Goal: Task Accomplishment & Management: Complete application form

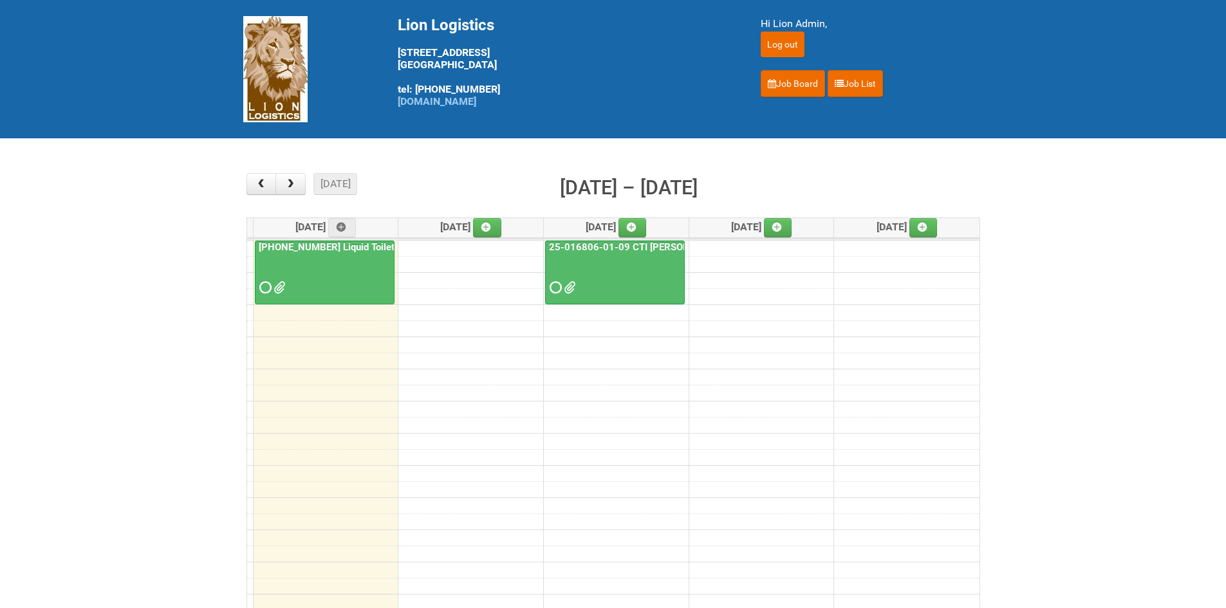
drag, startPoint x: 263, startPoint y: 285, endPoint x: 270, endPoint y: 287, distance: 8.0
click at [263, 285] on span at bounding box center [263, 287] width 9 height 9
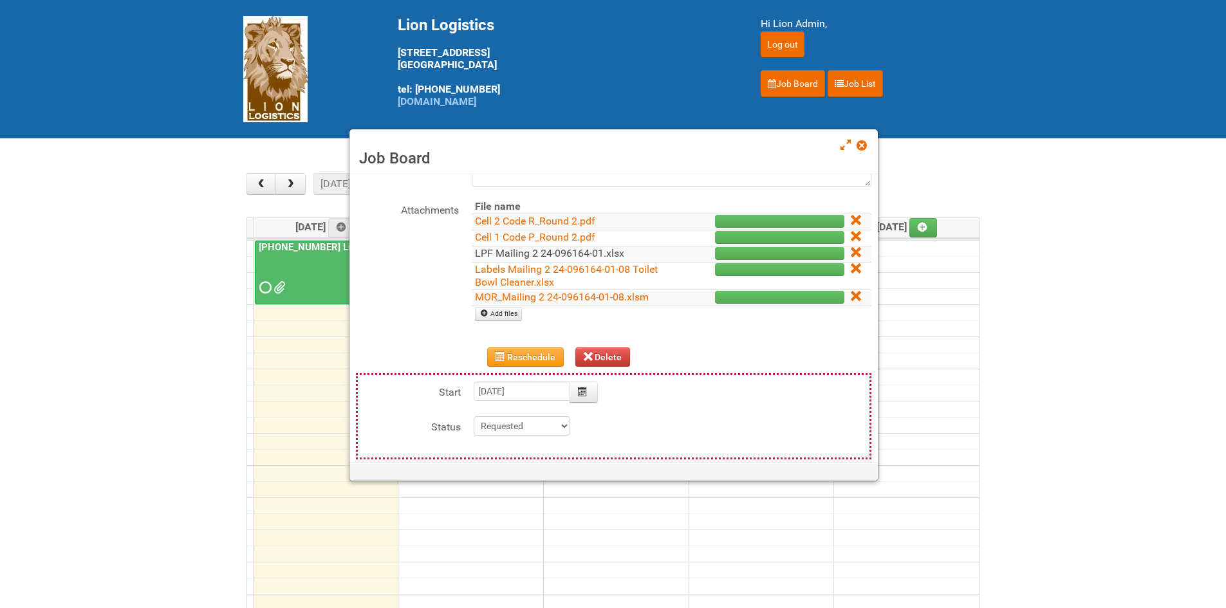
scroll to position [129, 0]
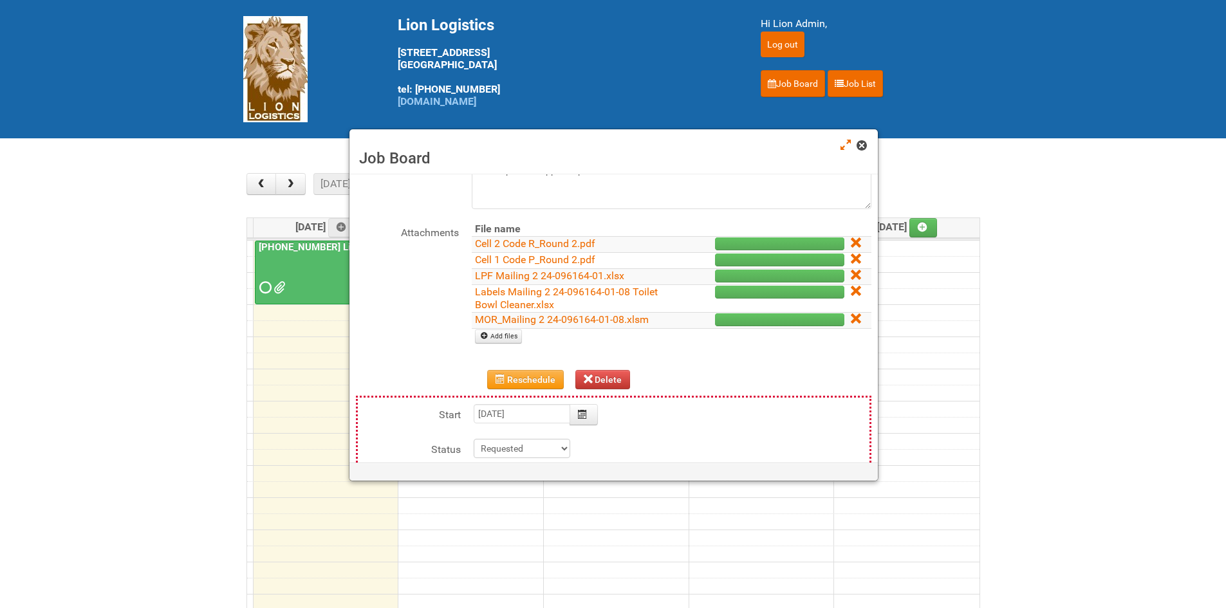
click at [862, 149] on span at bounding box center [861, 145] width 9 height 9
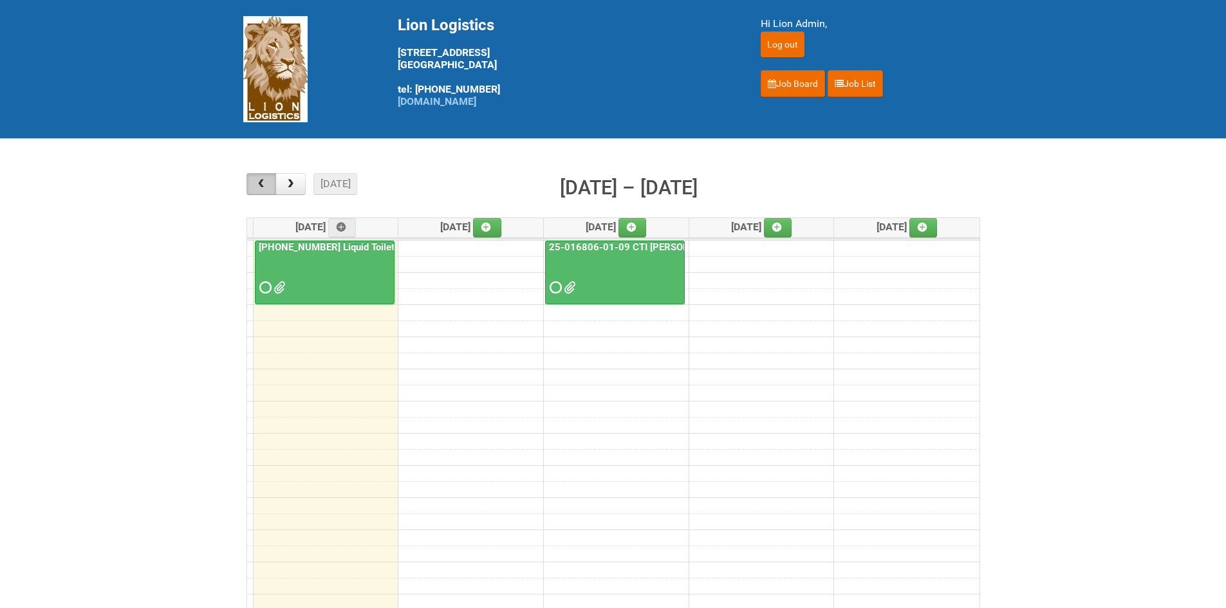
click at [264, 188] on span "button" at bounding box center [261, 184] width 12 height 10
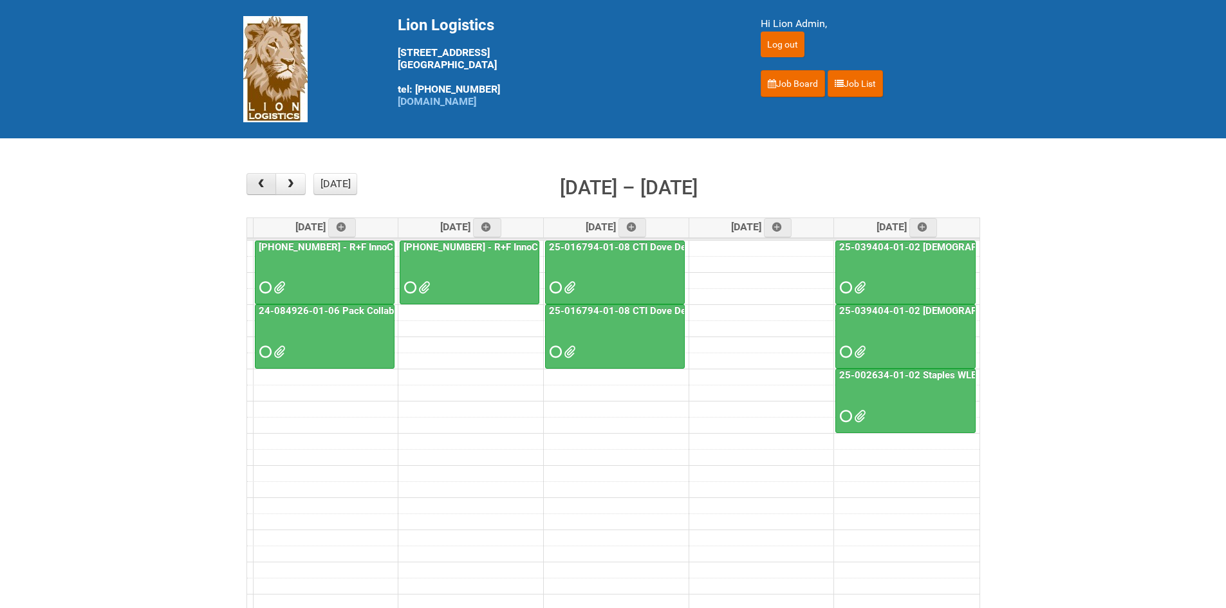
click at [268, 194] on div "[DATE] month week [DATE] – [DATE]" at bounding box center [613, 190] width 734 height 34
click at [264, 191] on button "button" at bounding box center [261, 184] width 30 height 22
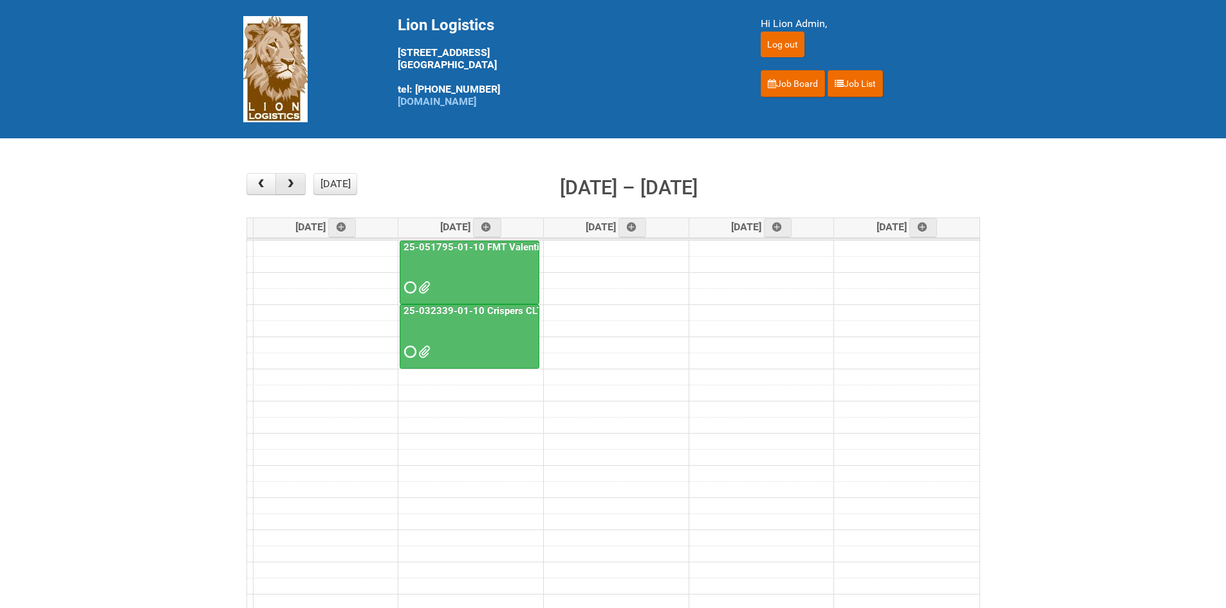
click at [283, 184] on button "button" at bounding box center [290, 184] width 30 height 22
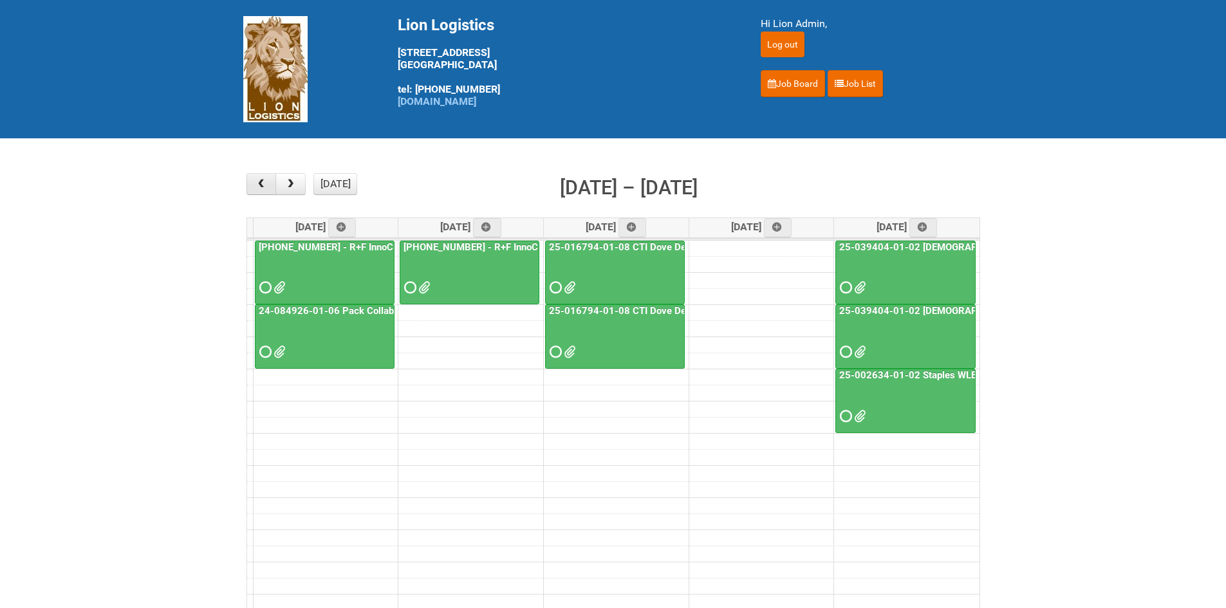
click at [250, 183] on button "button" at bounding box center [261, 184] width 30 height 22
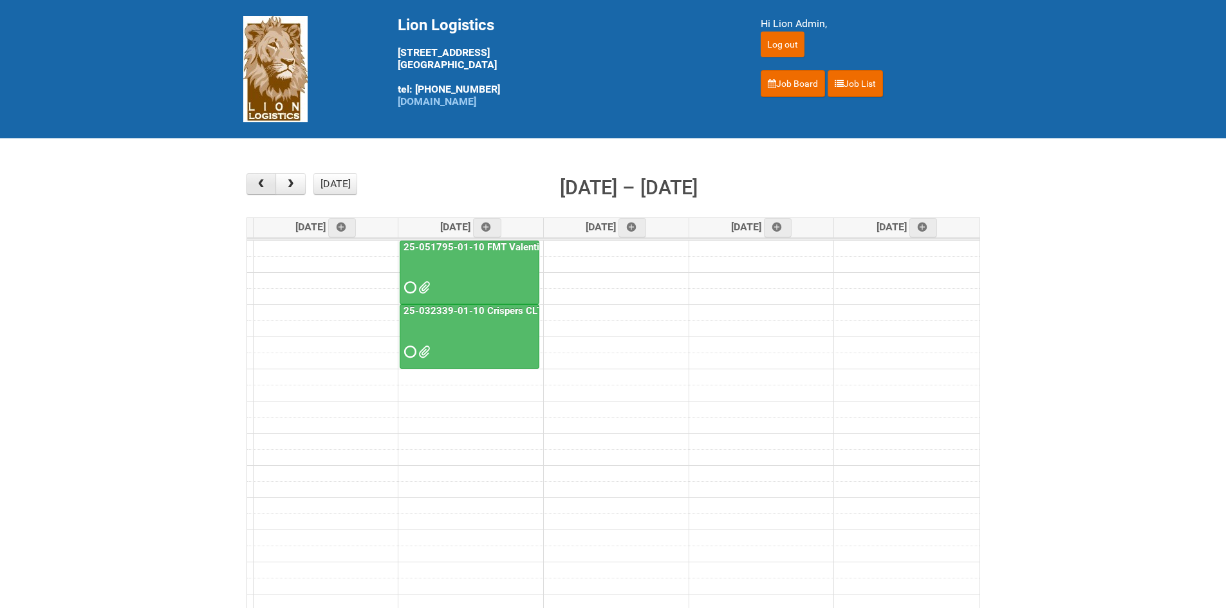
click at [250, 183] on button "button" at bounding box center [261, 184] width 30 height 22
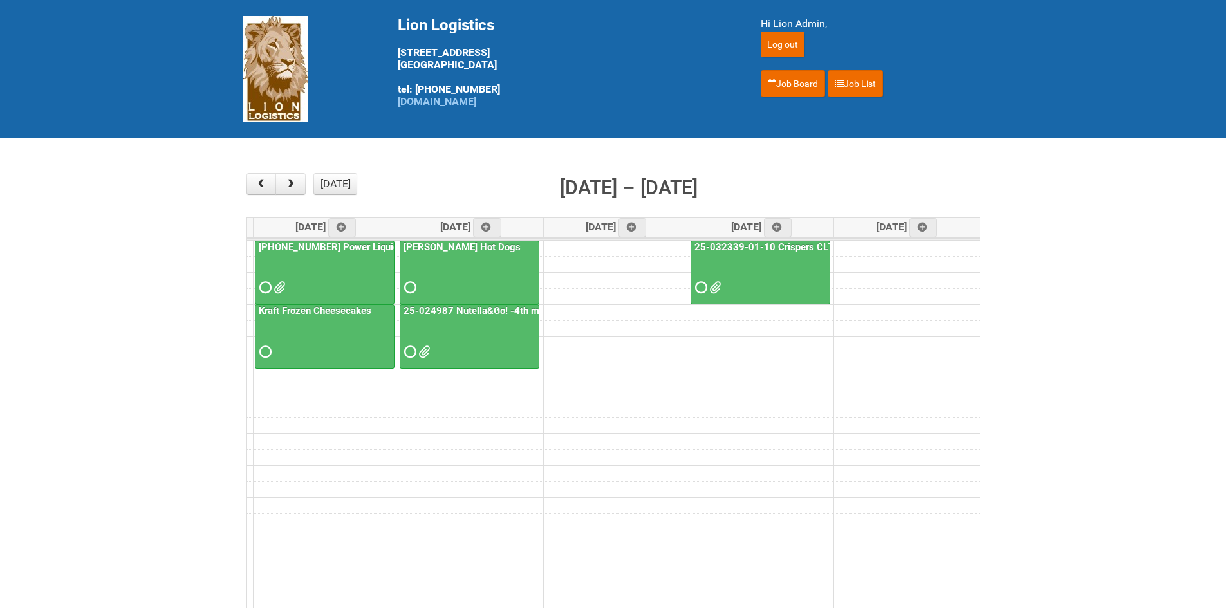
click at [262, 285] on span at bounding box center [263, 287] width 9 height 9
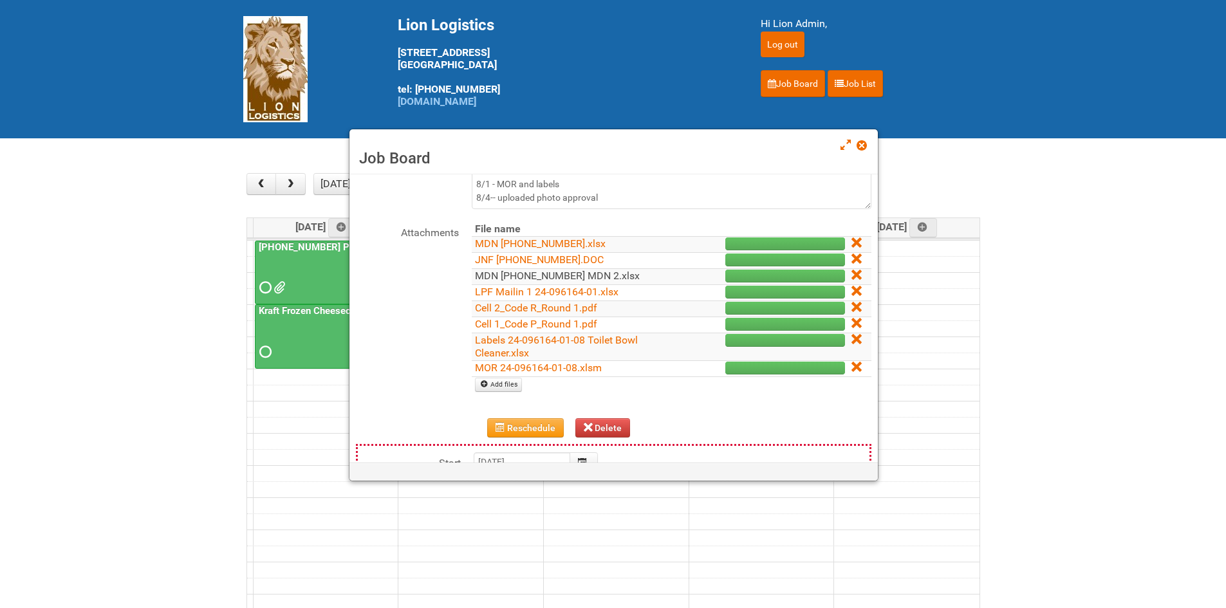
click at [507, 275] on link "MDN [PHONE_NUMBER] MDN 2.xlsx" at bounding box center [557, 276] width 165 height 12
click at [505, 390] on link "Add files" at bounding box center [498, 385] width 47 height 14
click at [857, 148] on span at bounding box center [861, 145] width 9 height 9
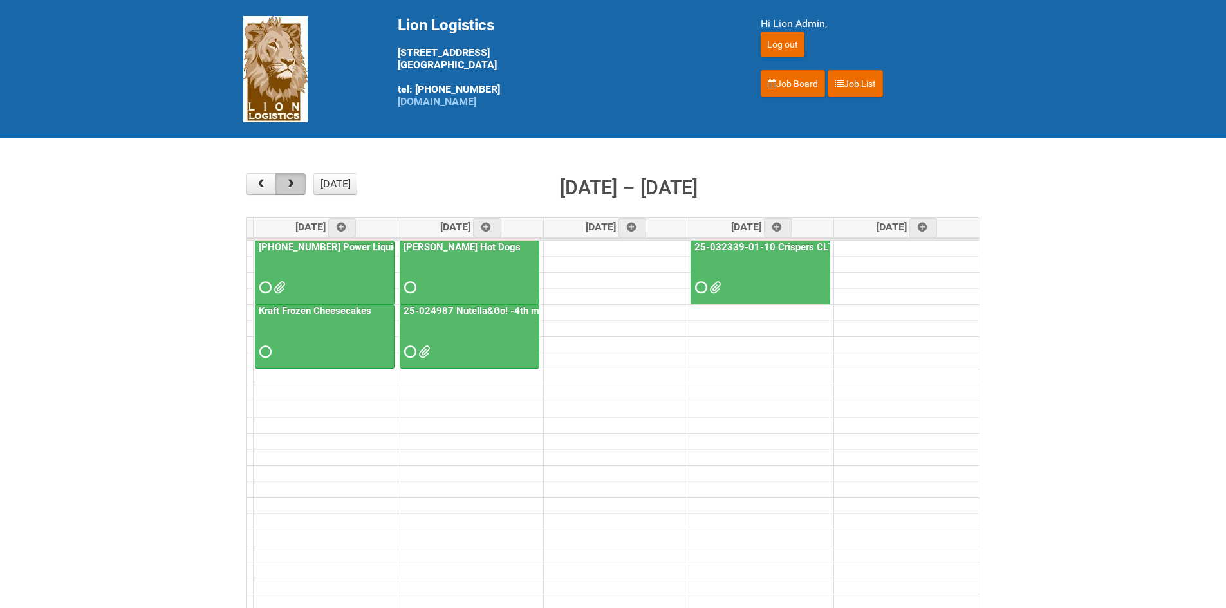
click at [281, 183] on button "button" at bounding box center [290, 184] width 30 height 22
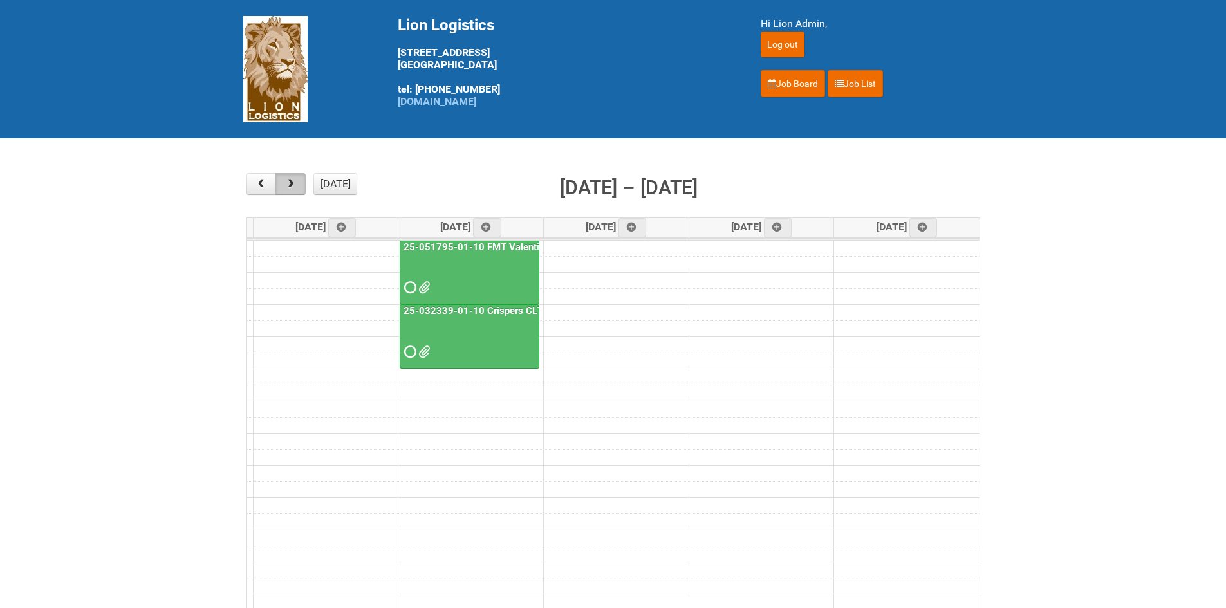
click at [281, 183] on button "button" at bounding box center [290, 184] width 30 height 22
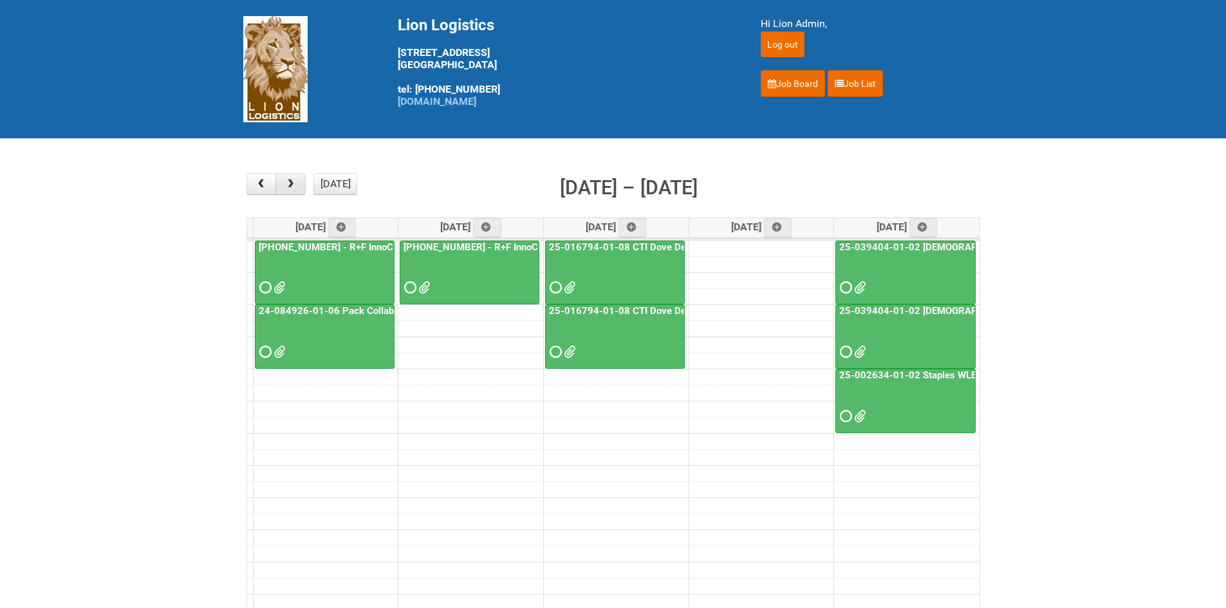
click at [304, 183] on button "button" at bounding box center [290, 184] width 30 height 22
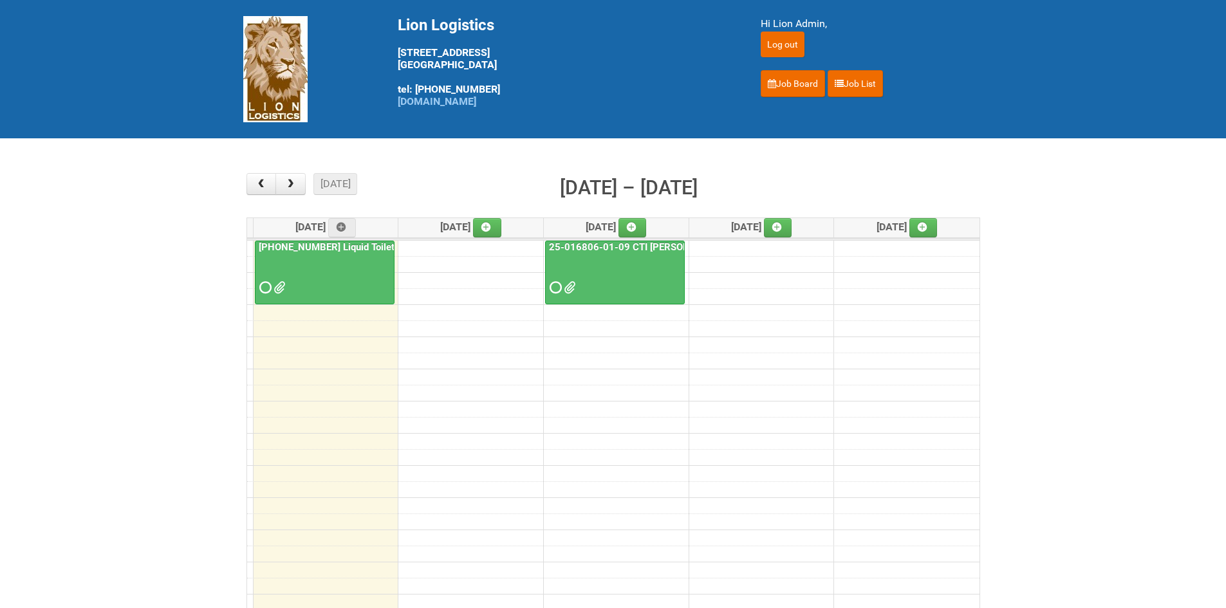
click at [265, 293] on div at bounding box center [324, 276] width 137 height 42
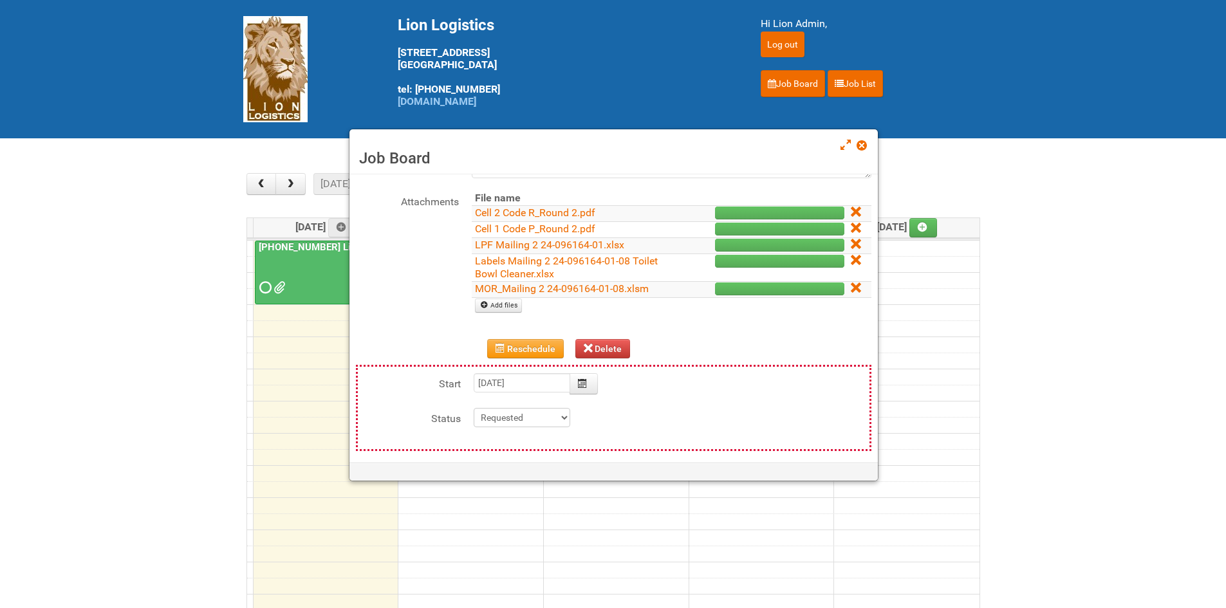
scroll to position [193, 0]
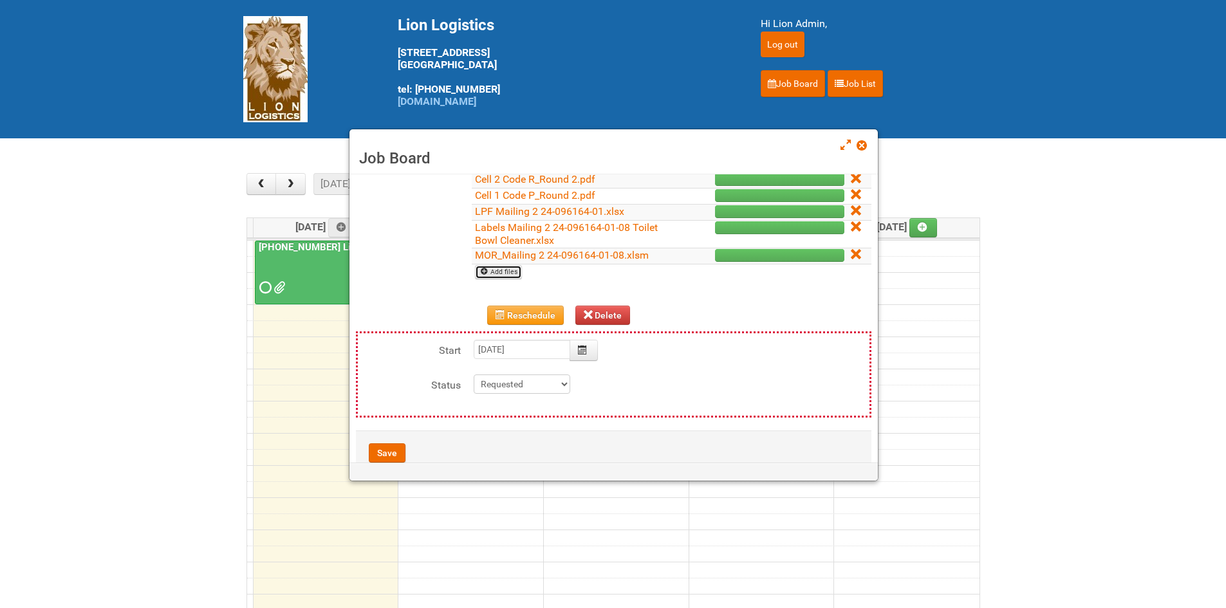
click at [504, 276] on link "Add files" at bounding box center [498, 272] width 47 height 14
type input "C:\fakepath\MDN [PHONE_NUMBER] MDN Left over counts.xlsx"
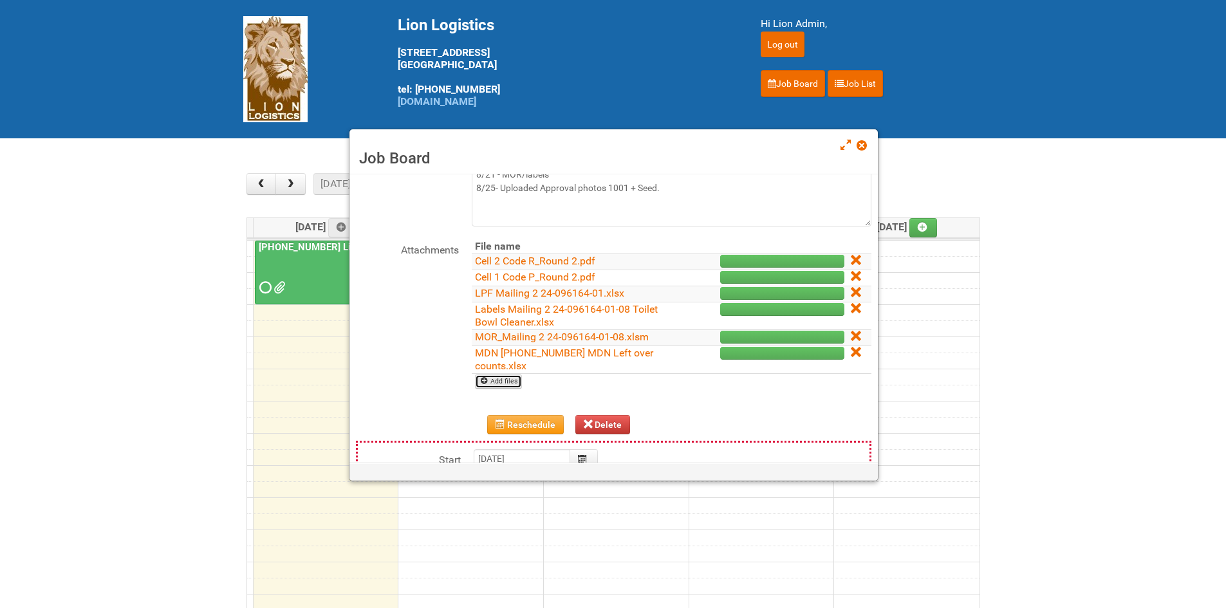
scroll to position [0, 0]
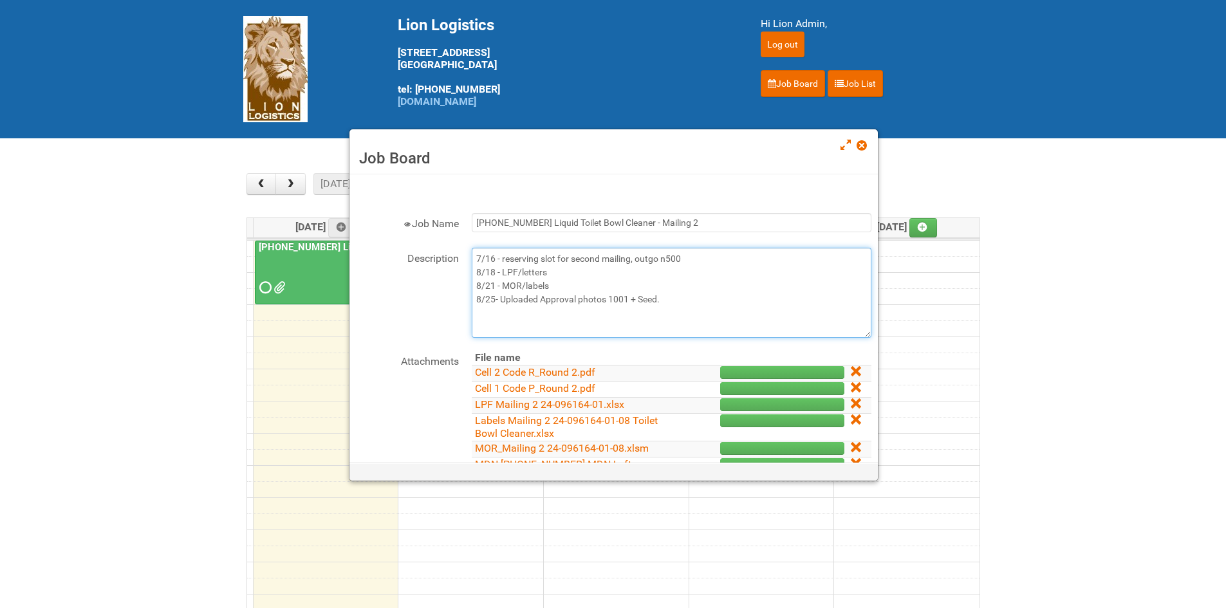
click at [668, 297] on textarea "7/16 - reserving slot for second mailing, outgo n500 8/18 - LPF/letters 8/21 - …" at bounding box center [672, 293] width 400 height 90
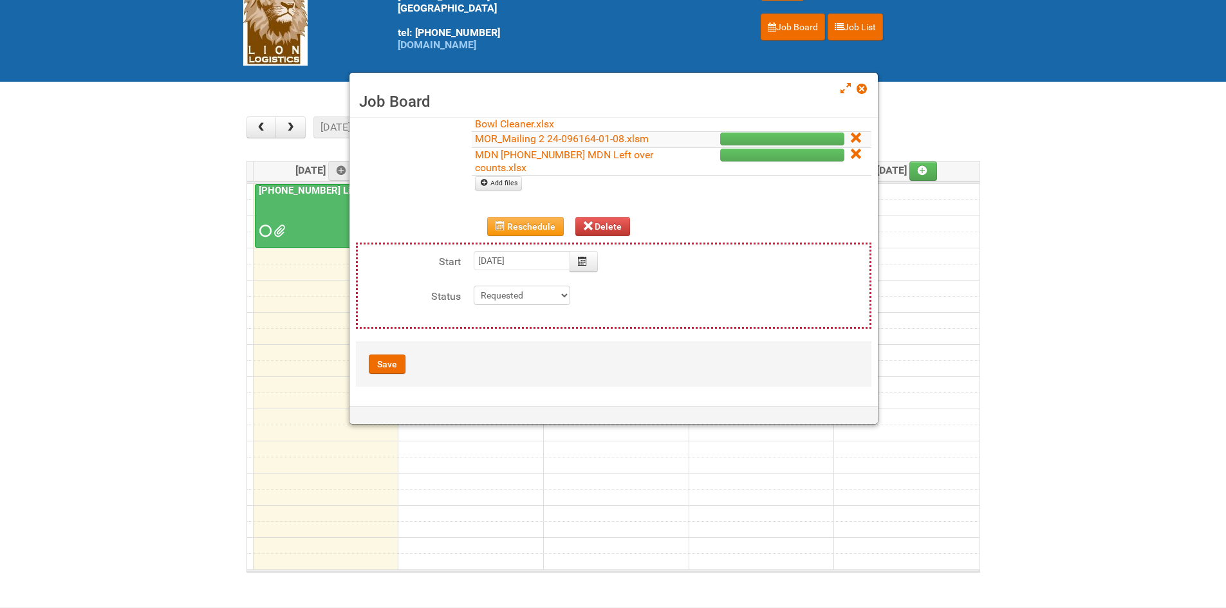
scroll to position [176, 0]
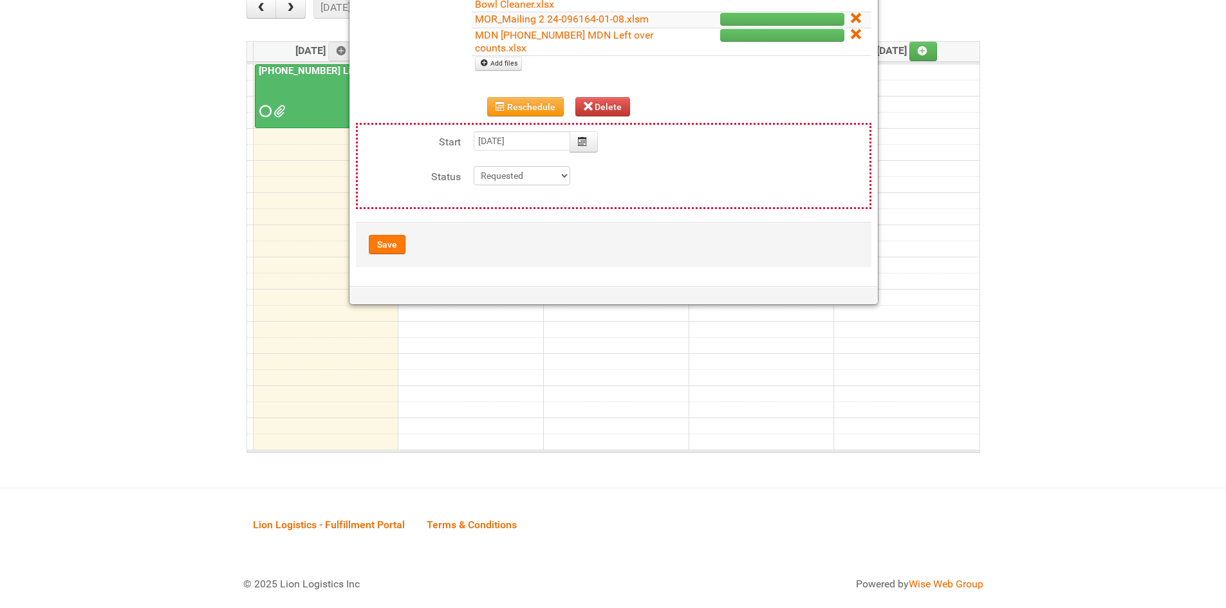
type textarea "7/16 - reserving slot for second mailing, outgo n500 8/18 - LPF/letters 8/21 - …"
click at [385, 239] on button "Save" at bounding box center [387, 244] width 37 height 19
type input "[DATE] 09:00:00"
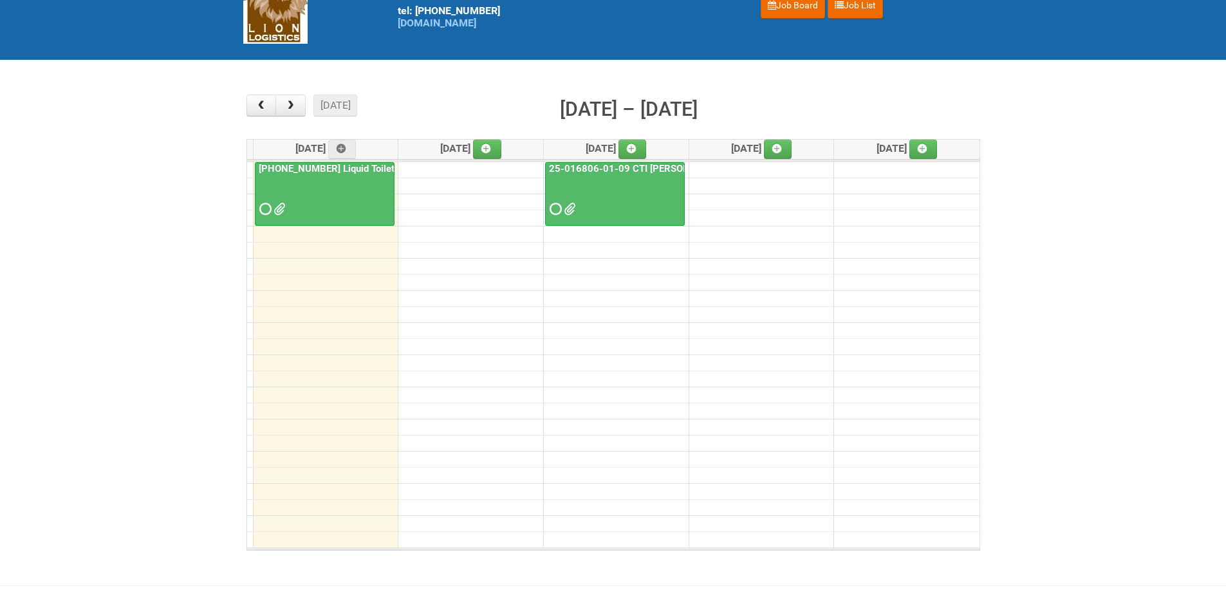
scroll to position [0, 0]
